Goal: Find specific page/section: Find specific page/section

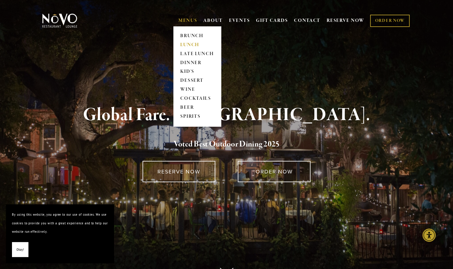
click at [184, 43] on link "LUNCH" at bounding box center [196, 44] width 37 height 9
click at [185, 36] on link "BRUNCH" at bounding box center [196, 35] width 37 height 9
